Goal: Information Seeking & Learning: Learn about a topic

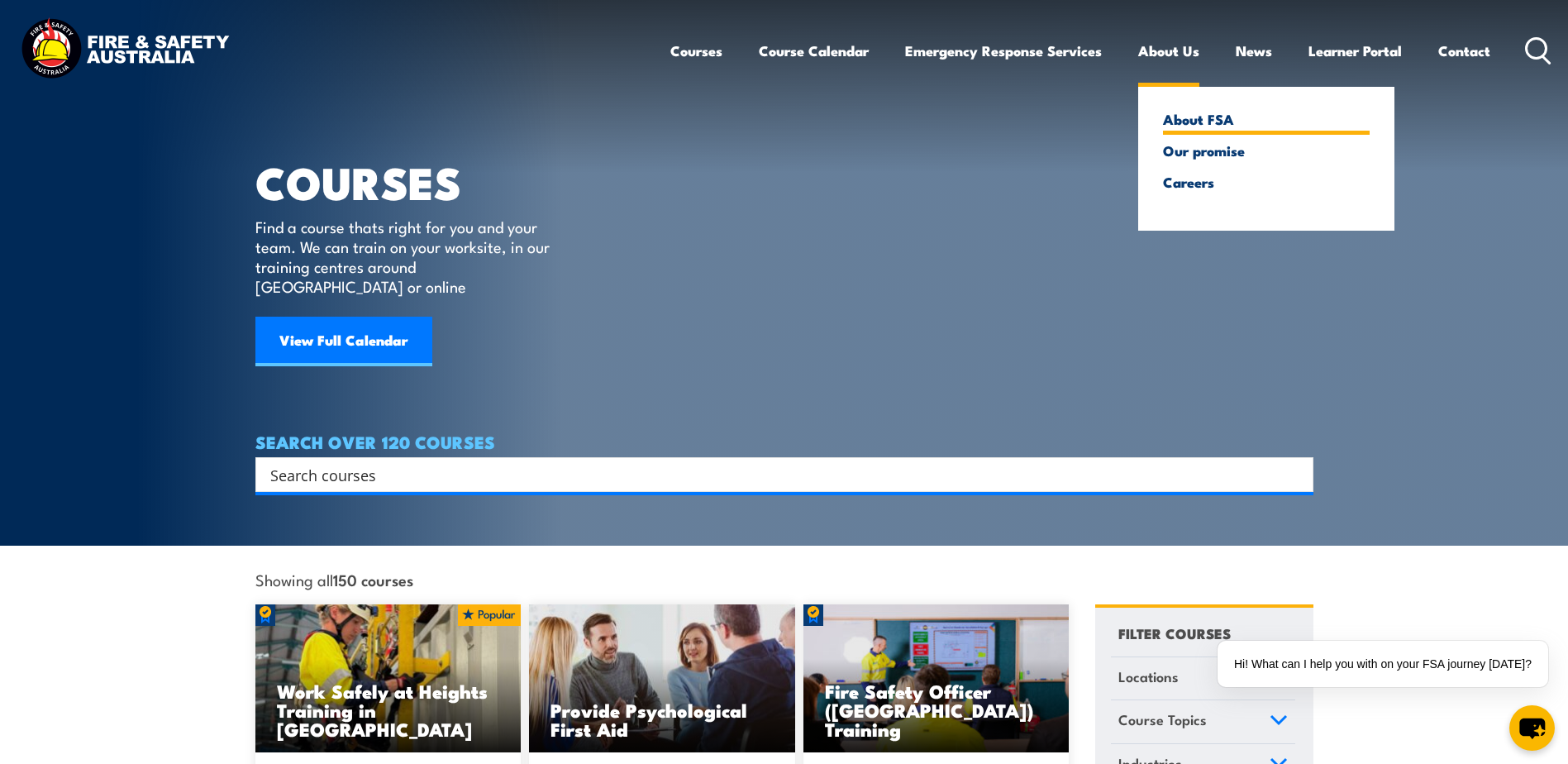
click at [1209, 120] on link "About FSA" at bounding box center [1266, 118] width 207 height 14
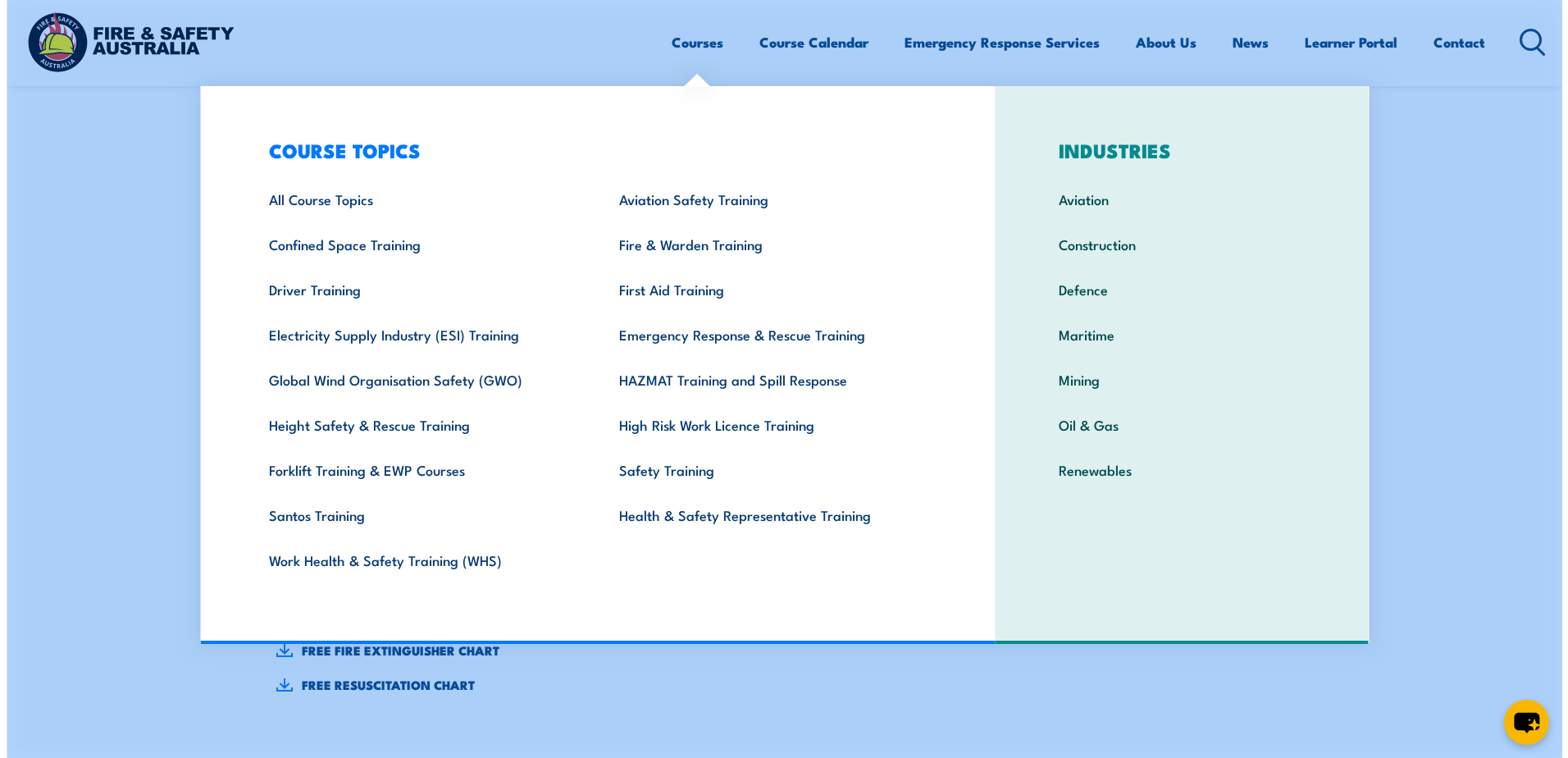
scroll to position [574, 0]
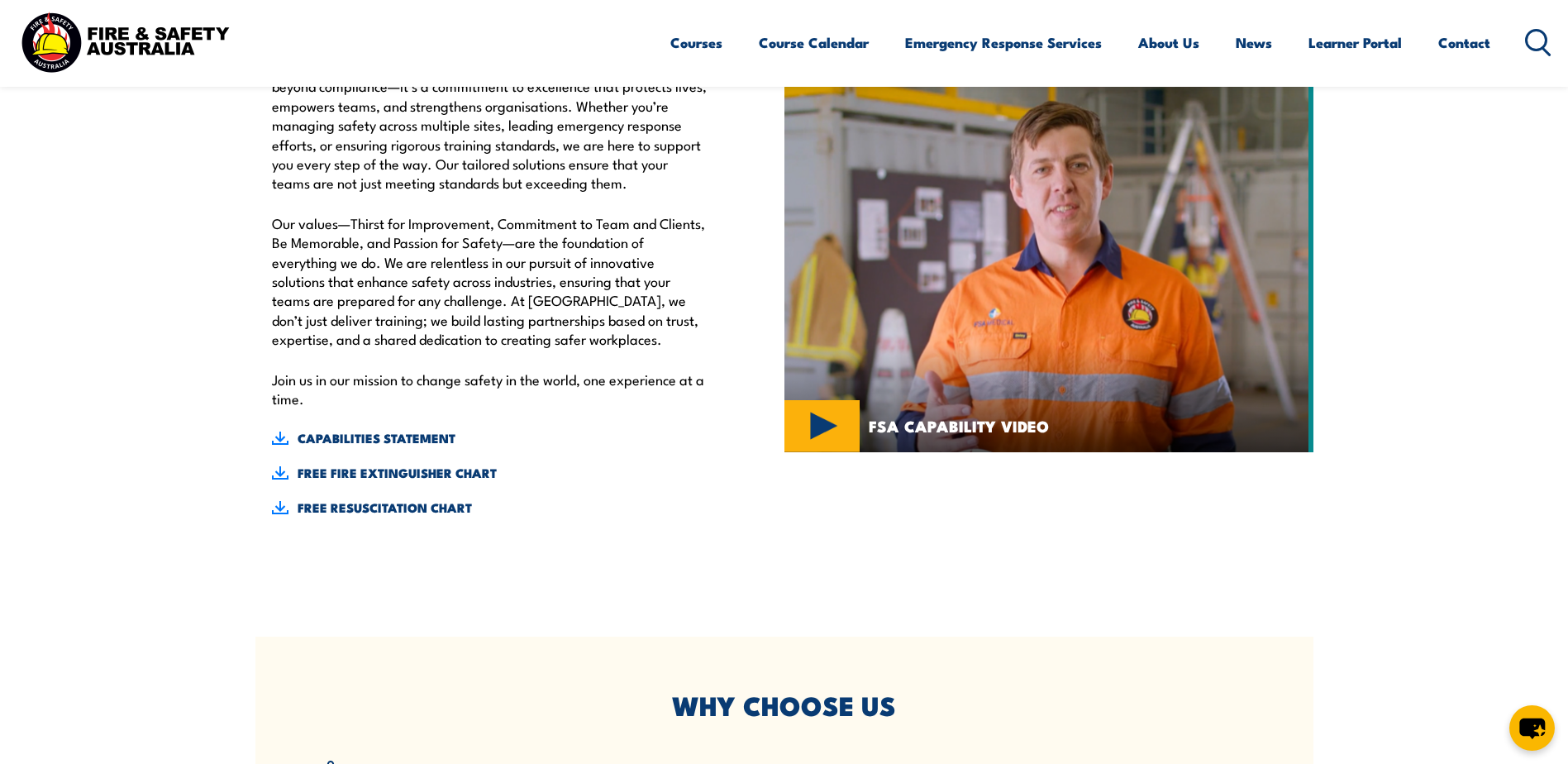
click at [830, 422] on img at bounding box center [1049, 262] width 529 height 381
